Goal: Task Accomplishment & Management: Use online tool/utility

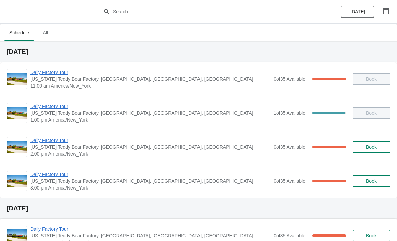
click at [58, 139] on span "Daily Factory Tour" at bounding box center [150, 140] width 240 height 7
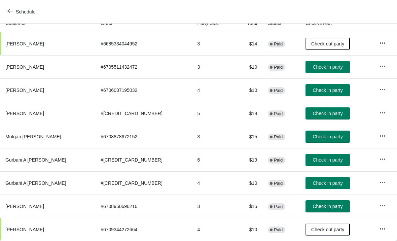
scroll to position [79, 0]
click at [308, 164] on button "Check in party" at bounding box center [327, 160] width 44 height 12
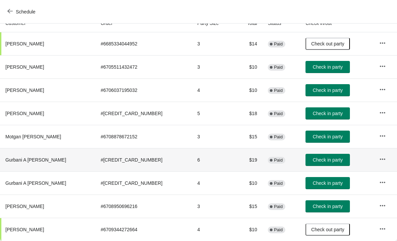
click at [317, 158] on span "Check in party" at bounding box center [327, 159] width 30 height 5
click at [314, 178] on button "Check in party" at bounding box center [327, 183] width 44 height 12
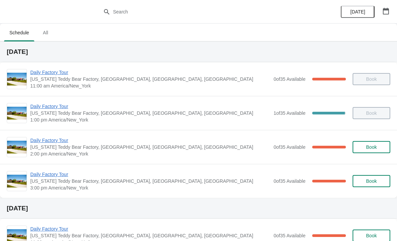
click at [57, 103] on span "Daily Factory Tour" at bounding box center [150, 106] width 240 height 7
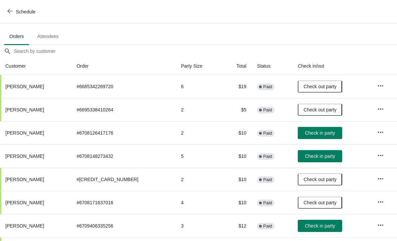
scroll to position [37, 0]
click at [11, 9] on icon "button" at bounding box center [9, 10] width 5 height 5
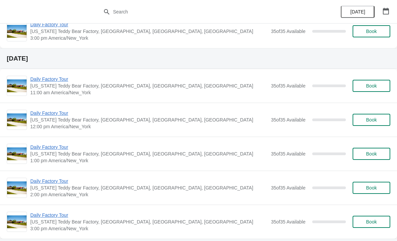
scroll to position [552, 0]
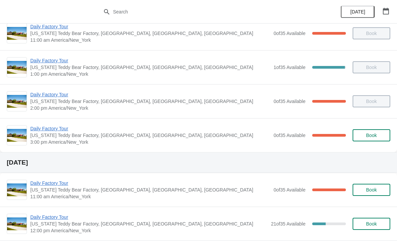
scroll to position [45, 0]
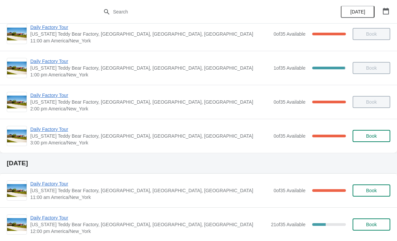
click at [115, 138] on span "[US_STATE] Teddy Bear Factory, [GEOGRAPHIC_DATA], [GEOGRAPHIC_DATA], [GEOGRAPHI…" at bounding box center [150, 135] width 240 height 7
click at [60, 128] on span "Daily Factory Tour" at bounding box center [150, 129] width 240 height 7
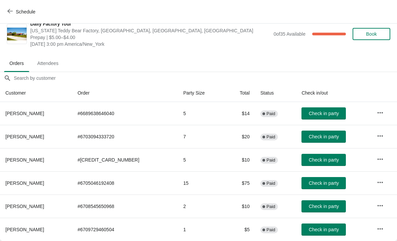
scroll to position [10, 0]
click at [325, 181] on span "Check in party" at bounding box center [323, 182] width 30 height 5
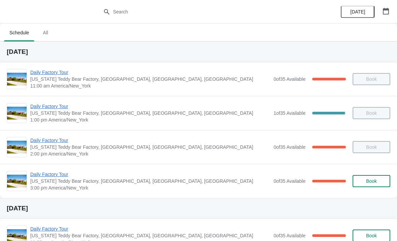
click at [55, 181] on span "[US_STATE] Teddy Bear Factory, [GEOGRAPHIC_DATA], [GEOGRAPHIC_DATA], [GEOGRAPHI…" at bounding box center [150, 180] width 240 height 7
click at [63, 169] on div "Daily Factory Tour Vermont Teddy Bear Factory, Shelburne Road, Shelburne, VT, U…" at bounding box center [198, 181] width 397 height 34
click at [58, 174] on span "Daily Factory Tour" at bounding box center [150, 174] width 240 height 7
click at [46, 175] on span "Daily Factory Tour" at bounding box center [150, 174] width 240 height 7
